Goal: Information Seeking & Learning: Learn about a topic

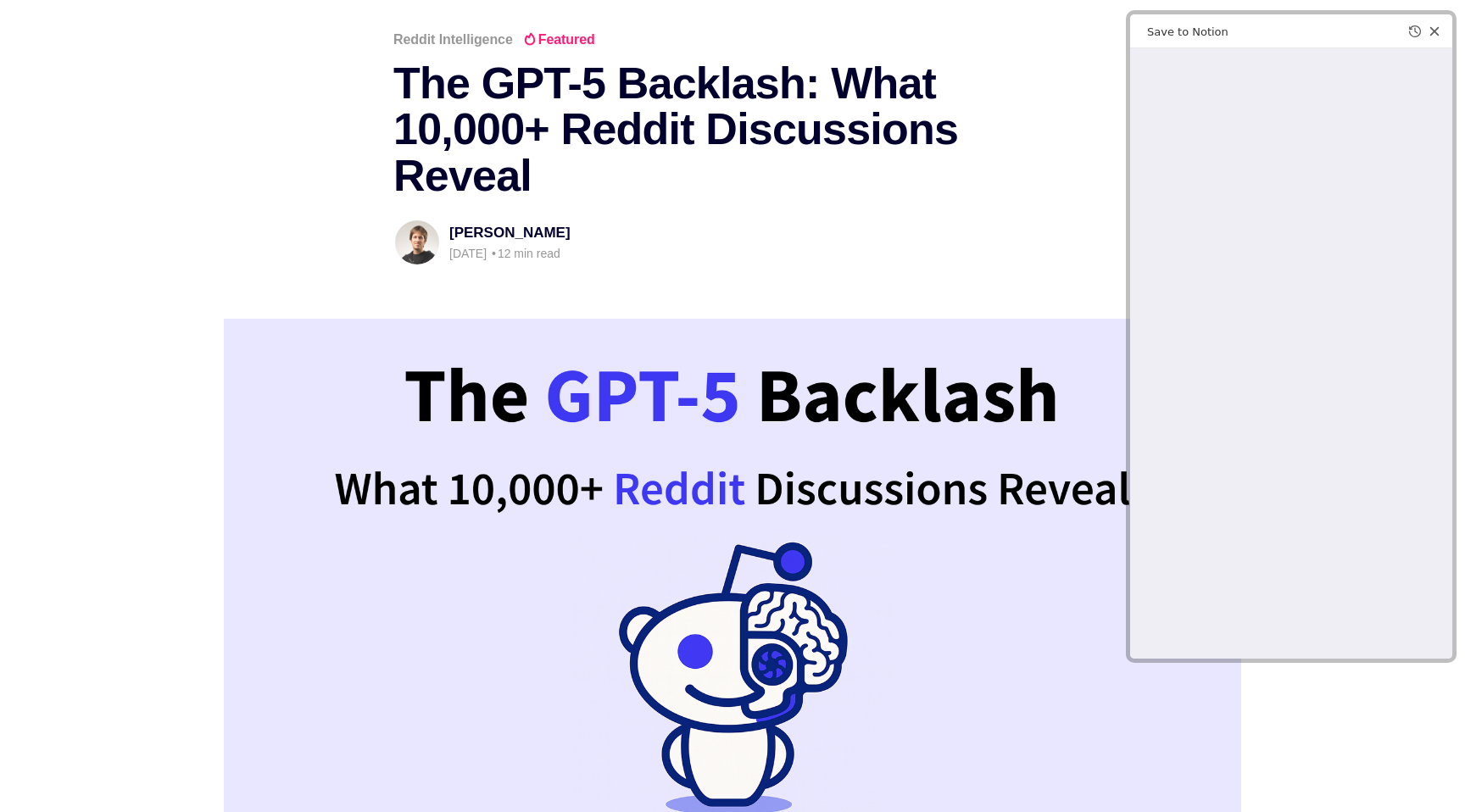
scroll to position [117, 0]
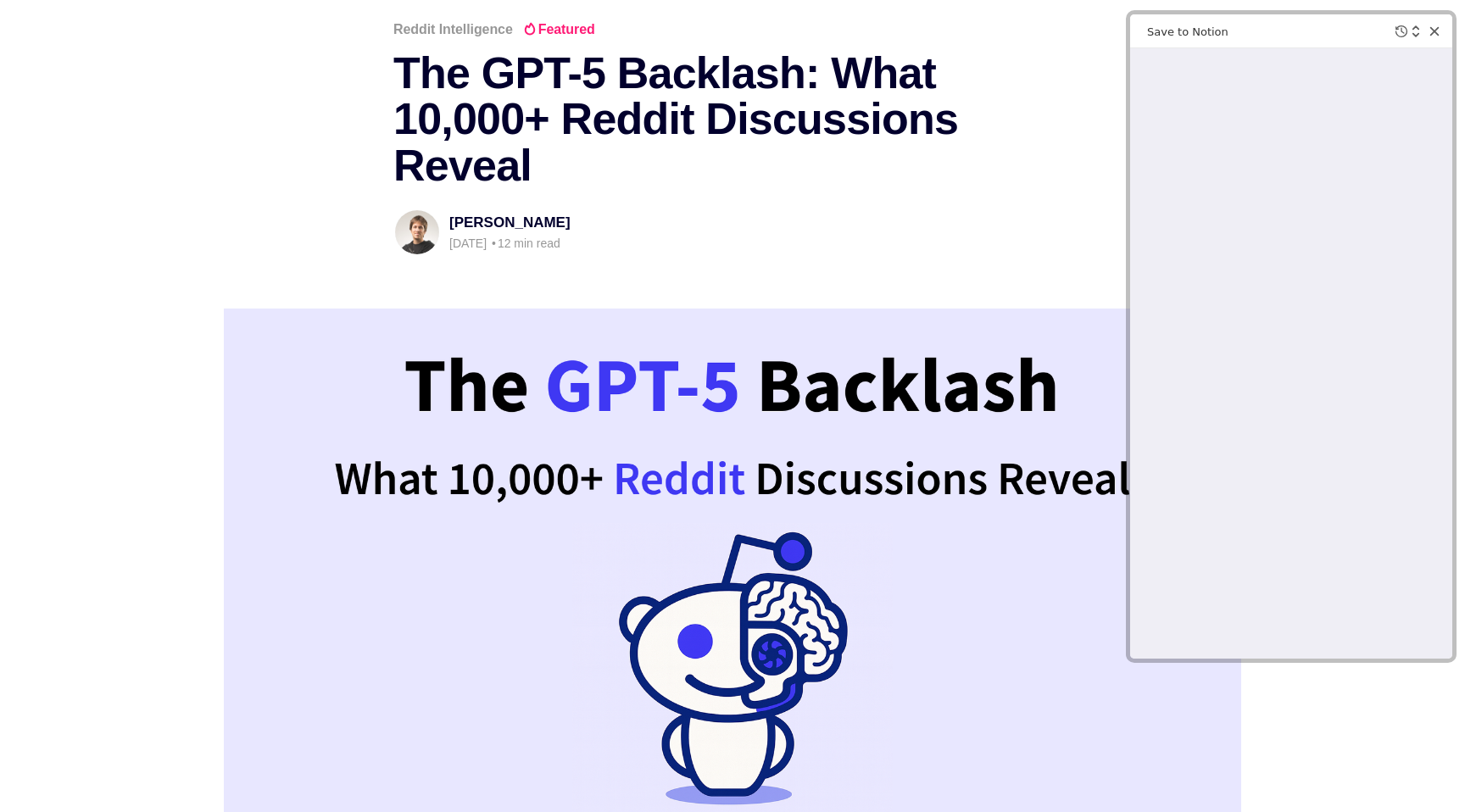
click at [712, 163] on h1 "The GPT-5 Backlash: What 10,000+ Reddit Discussions Reveal" at bounding box center [732, 119] width 678 height 139
click at [722, 221] on section "[PERSON_NAME] [DATE] • 12 min read" at bounding box center [732, 233] width 678 height 47
drag, startPoint x: 578, startPoint y: 221, endPoint x: 450, endPoint y: 221, distance: 128.0
click at [450, 221] on h4 "[PERSON_NAME]" at bounding box center [510, 223] width 121 height 17
copy link "[PERSON_NAME]"
